Goal: Register for event/course

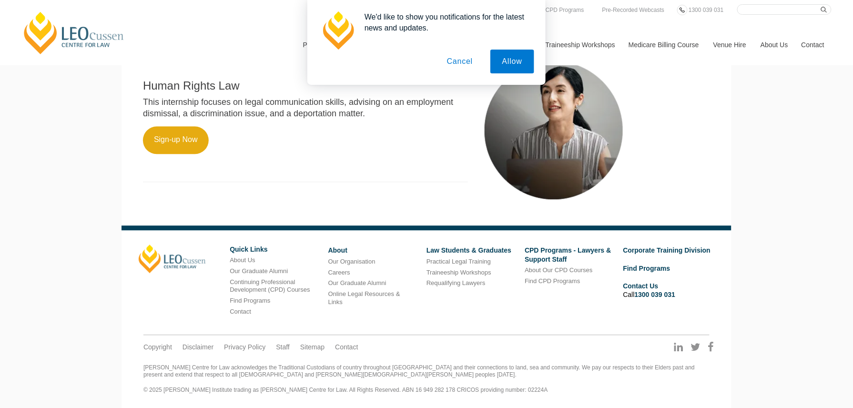
click at [460, 58] on button "Cancel" at bounding box center [460, 62] width 50 height 24
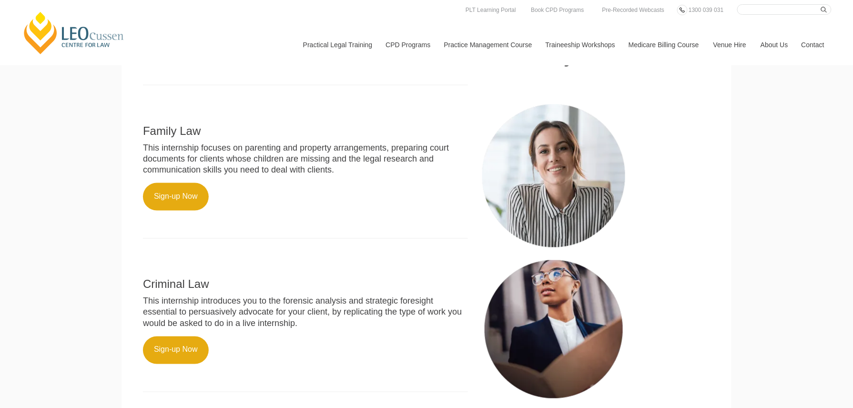
scroll to position [357, 0]
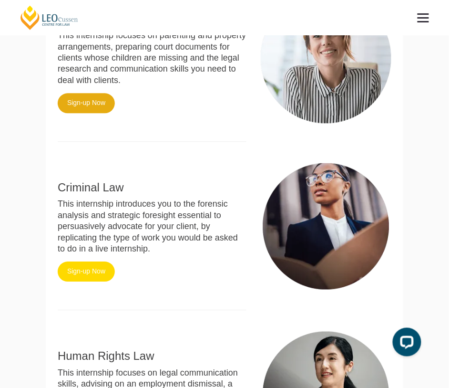
click at [72, 272] on link "Sign-up Now" at bounding box center [86, 271] width 57 height 20
click at [92, 214] on p "This internship introduces you to the forensic analysis and strategic foresight…" at bounding box center [152, 226] width 189 height 56
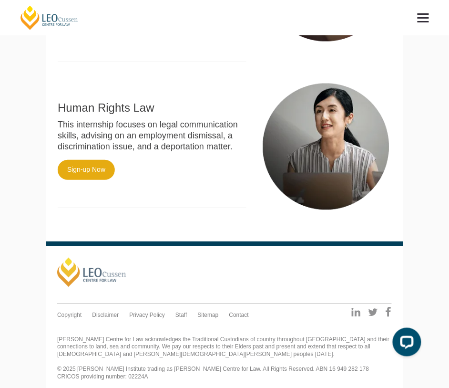
scroll to position [611, 0]
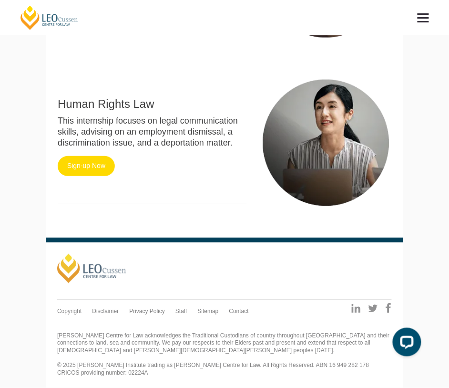
click at [83, 164] on link "Sign-up Now" at bounding box center [86, 166] width 57 height 20
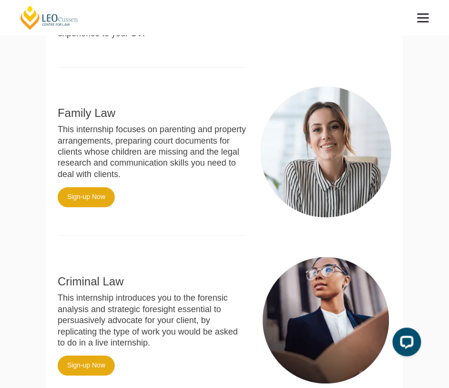
scroll to position [260, 0]
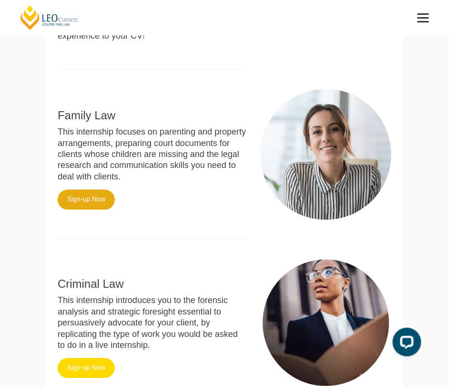
drag, startPoint x: 71, startPoint y: 373, endPoint x: 66, endPoint y: 371, distance: 5.6
click at [66, 371] on link "Sign-up Now" at bounding box center [86, 368] width 57 height 20
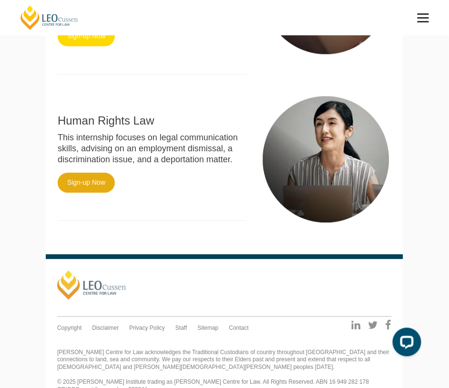
scroll to position [594, 0]
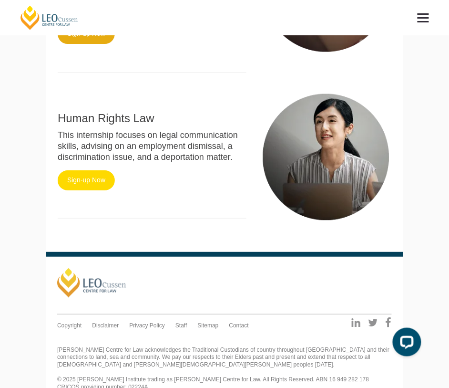
click at [91, 182] on link "Sign-up Now" at bounding box center [86, 180] width 57 height 20
